Goal: Information Seeking & Learning: Learn about a topic

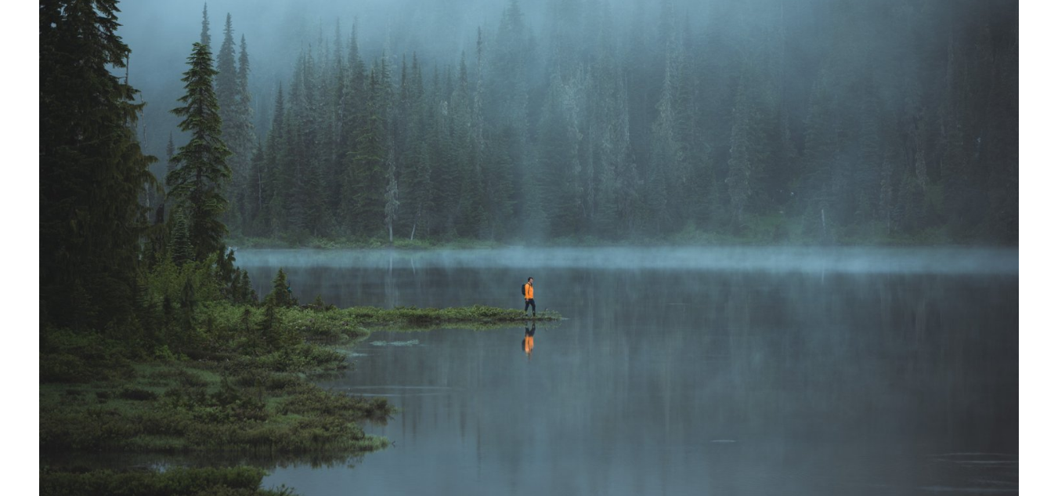
scroll to position [268, 0]
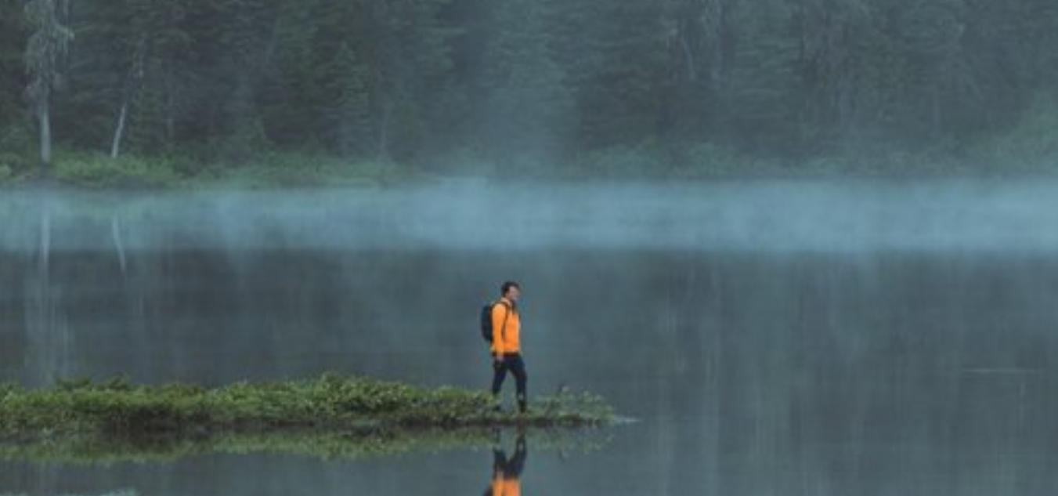
click at [532, 288] on img at bounding box center [529, 239] width 980 height 613
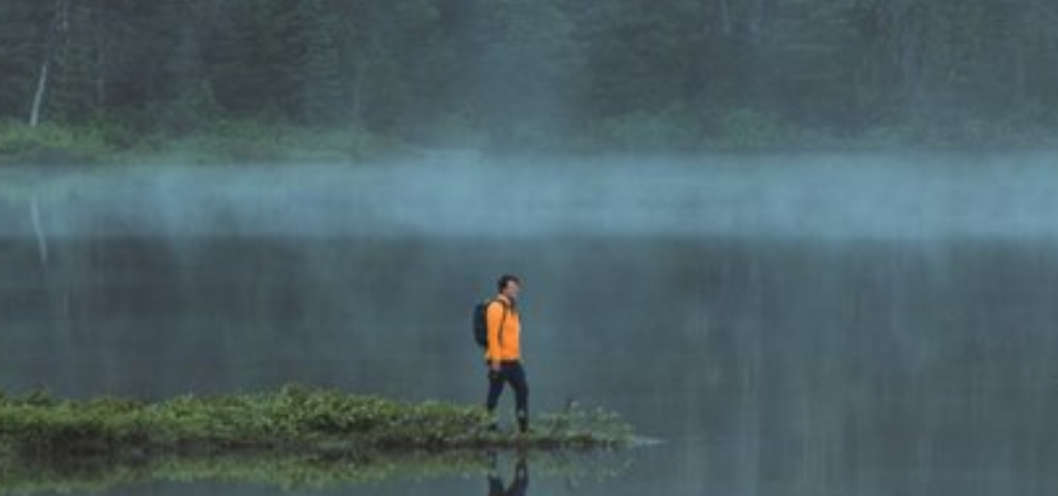
click at [532, 288] on img at bounding box center [529, 239] width 980 height 613
